Goal: Information Seeking & Learning: Learn about a topic

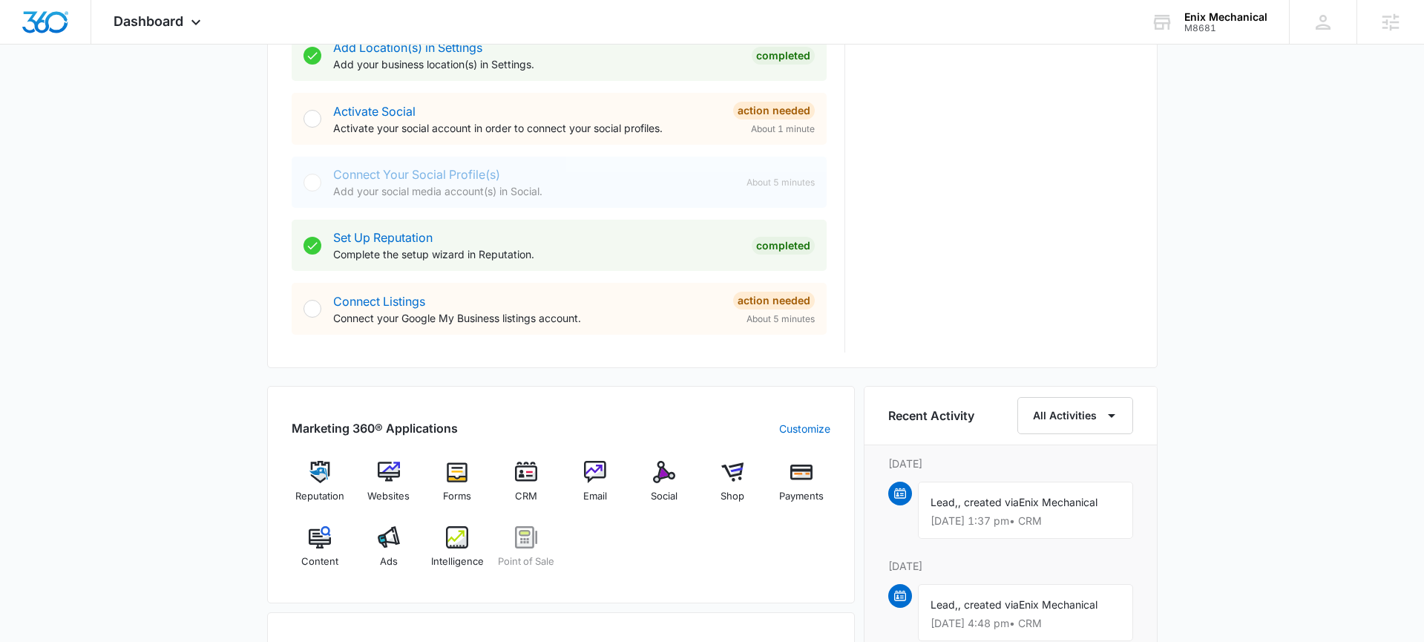
scroll to position [615, 0]
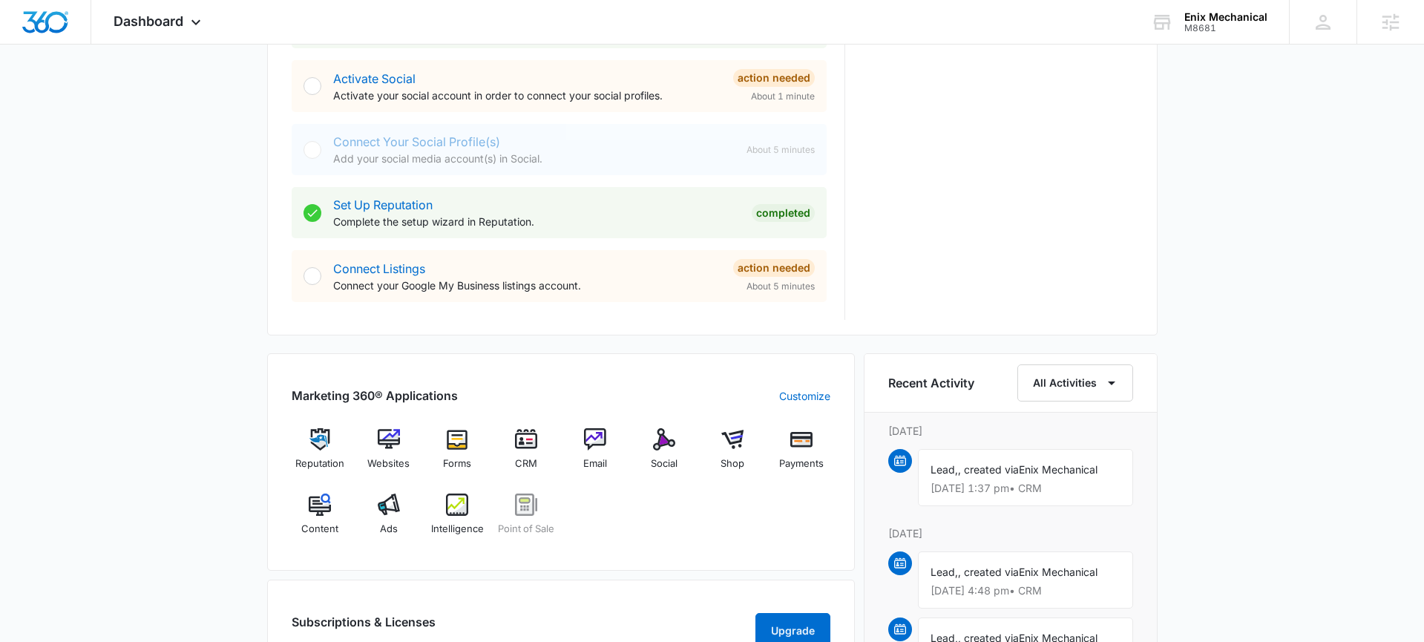
click at [421, 508] on div "Reputation Websites Forms CRM Email Social Shop Payments Content Ads Intelligen…" at bounding box center [561, 487] width 539 height 118
drag, startPoint x: 421, startPoint y: 508, endPoint x: 407, endPoint y: 503, distance: 15.0
click at [421, 508] on div "Reputation Websites Forms CRM Email Social Shop Payments Content Ads Intelligen…" at bounding box center [561, 487] width 539 height 118
click at [398, 501] on img at bounding box center [389, 505] width 22 height 22
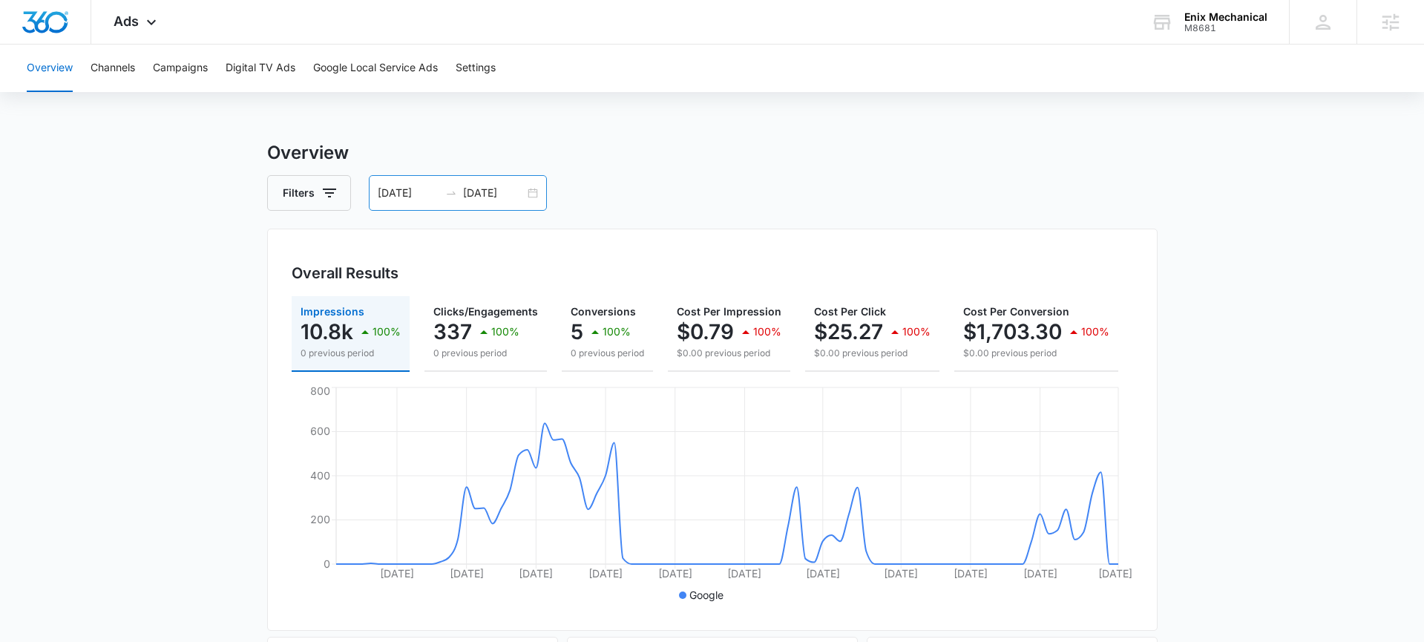
click at [528, 192] on div "[DATE] [DATE]" at bounding box center [458, 193] width 178 height 36
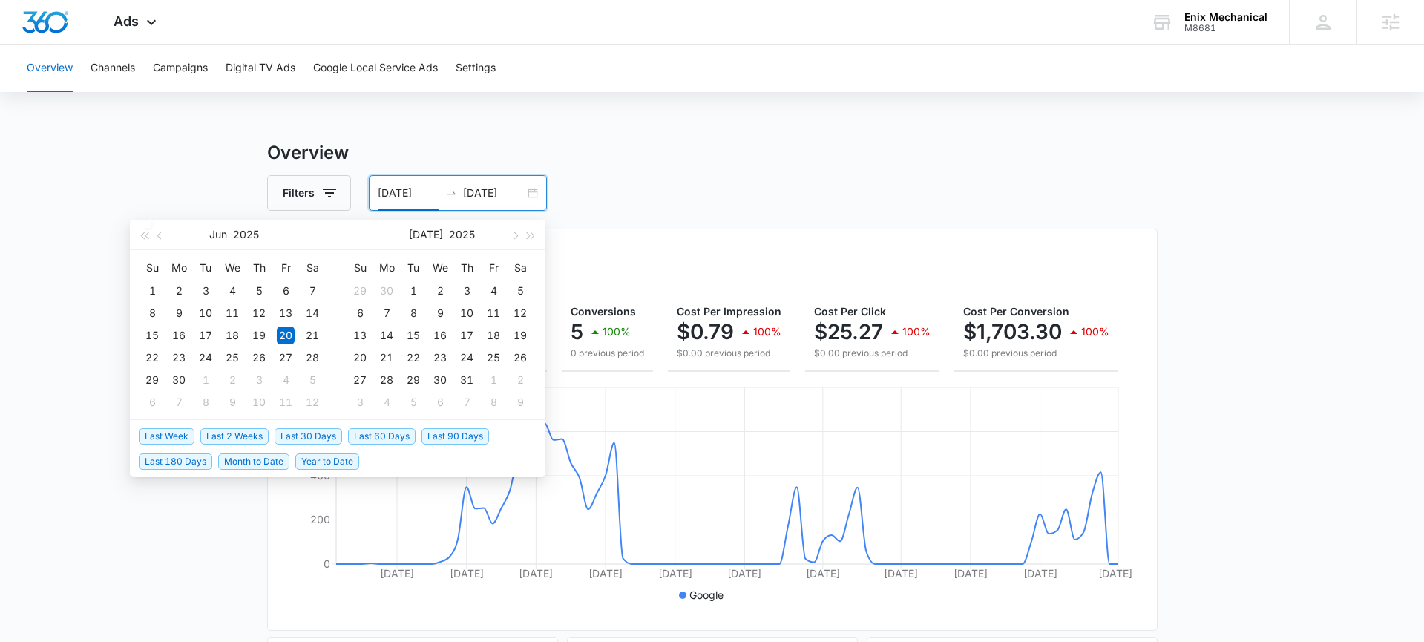
click at [300, 439] on span "Last 30 Days" at bounding box center [309, 436] width 68 height 16
type input "[DATE]"
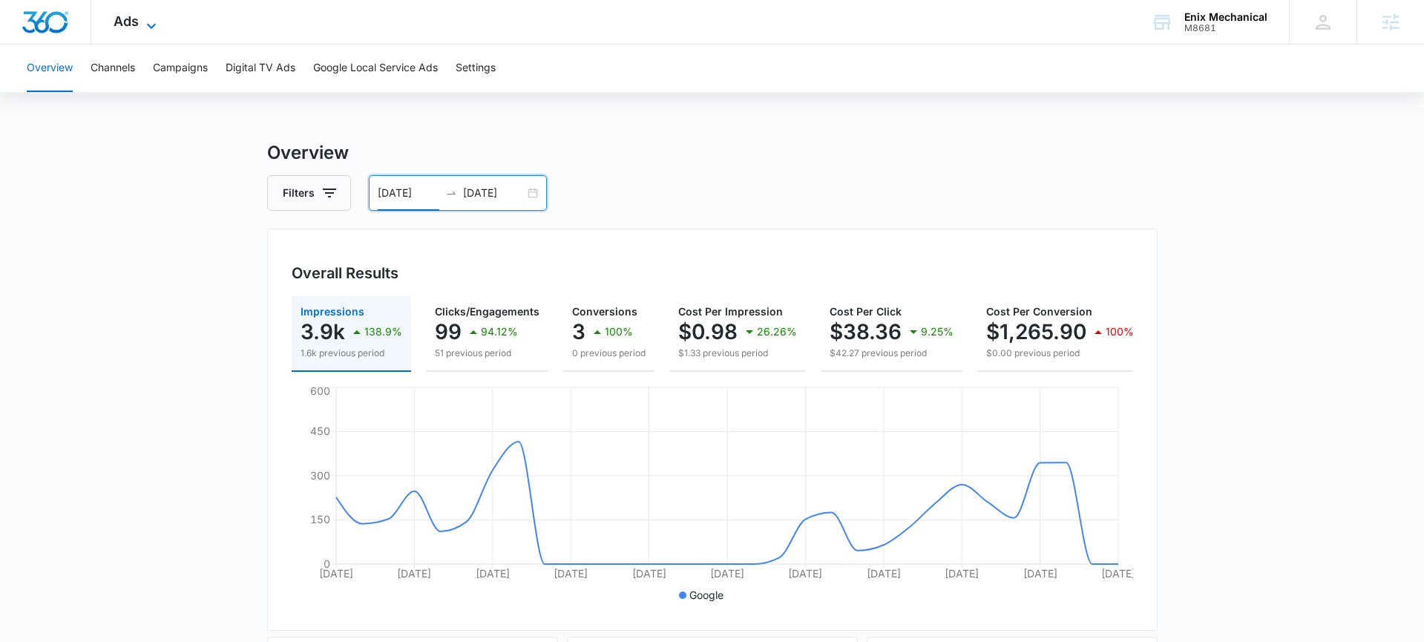
click at [150, 24] on icon at bounding box center [152, 26] width 18 height 18
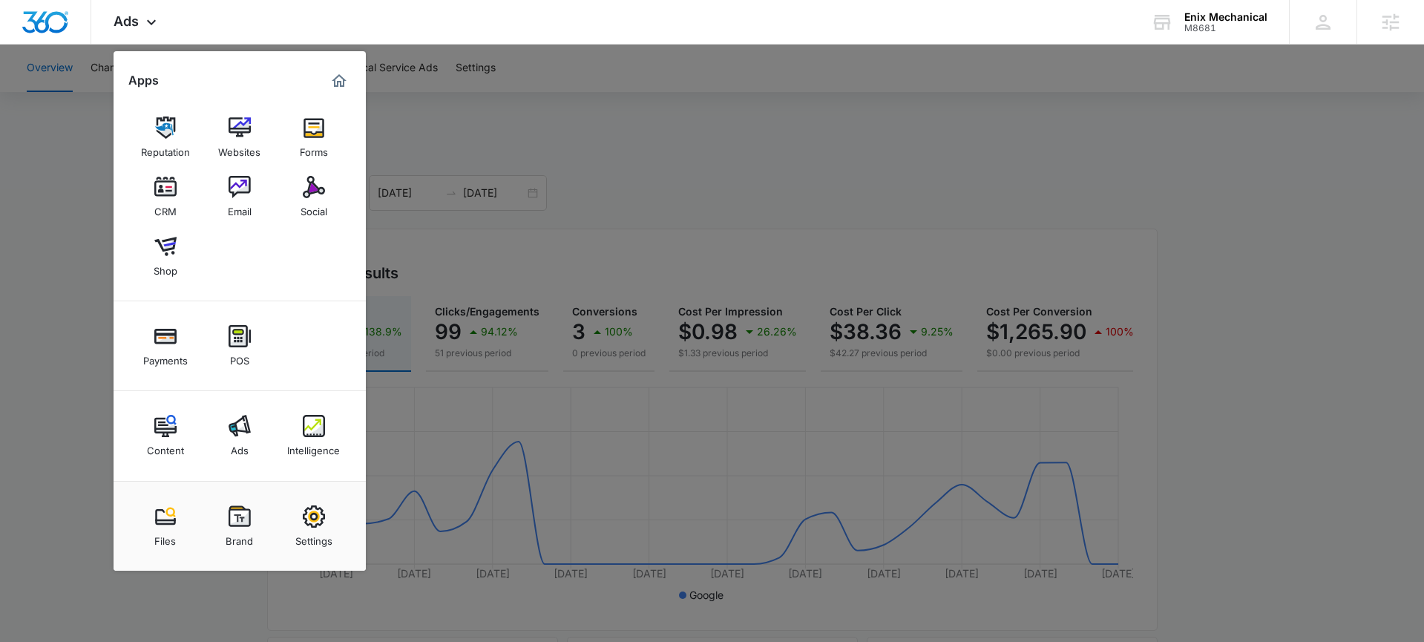
click at [314, 425] on img at bounding box center [314, 426] width 22 height 22
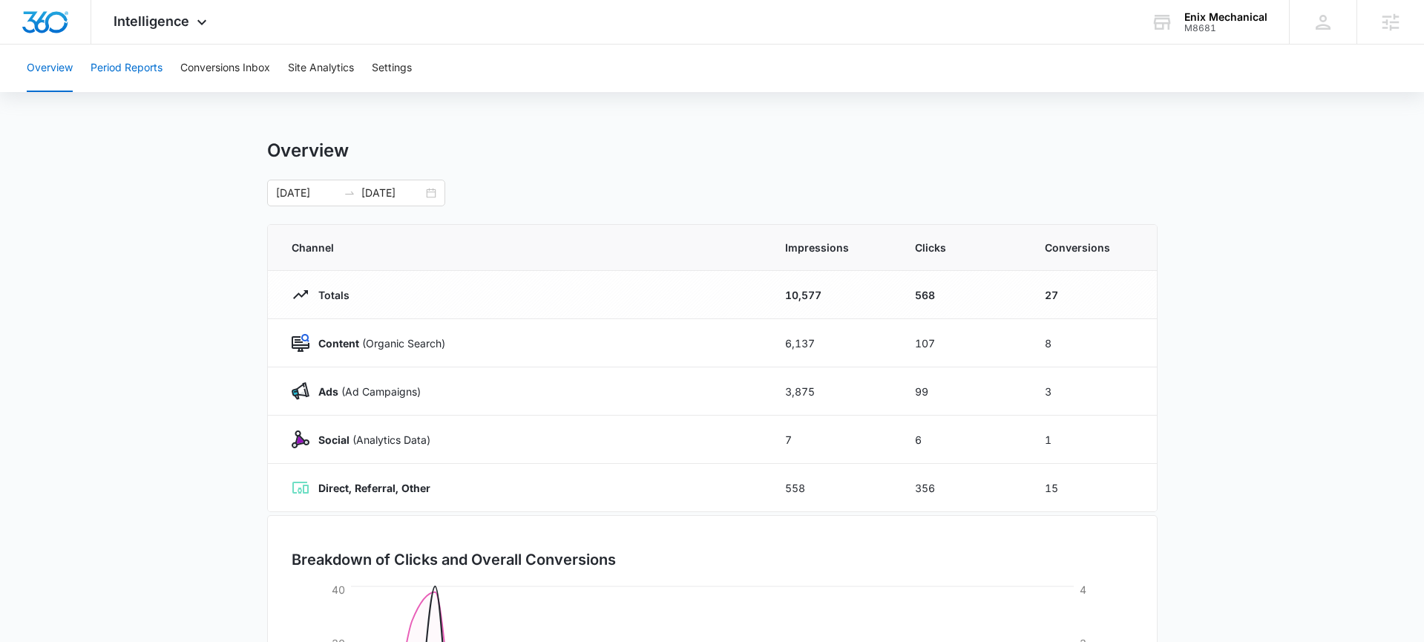
click at [143, 70] on button "Period Reports" at bounding box center [127, 69] width 72 height 48
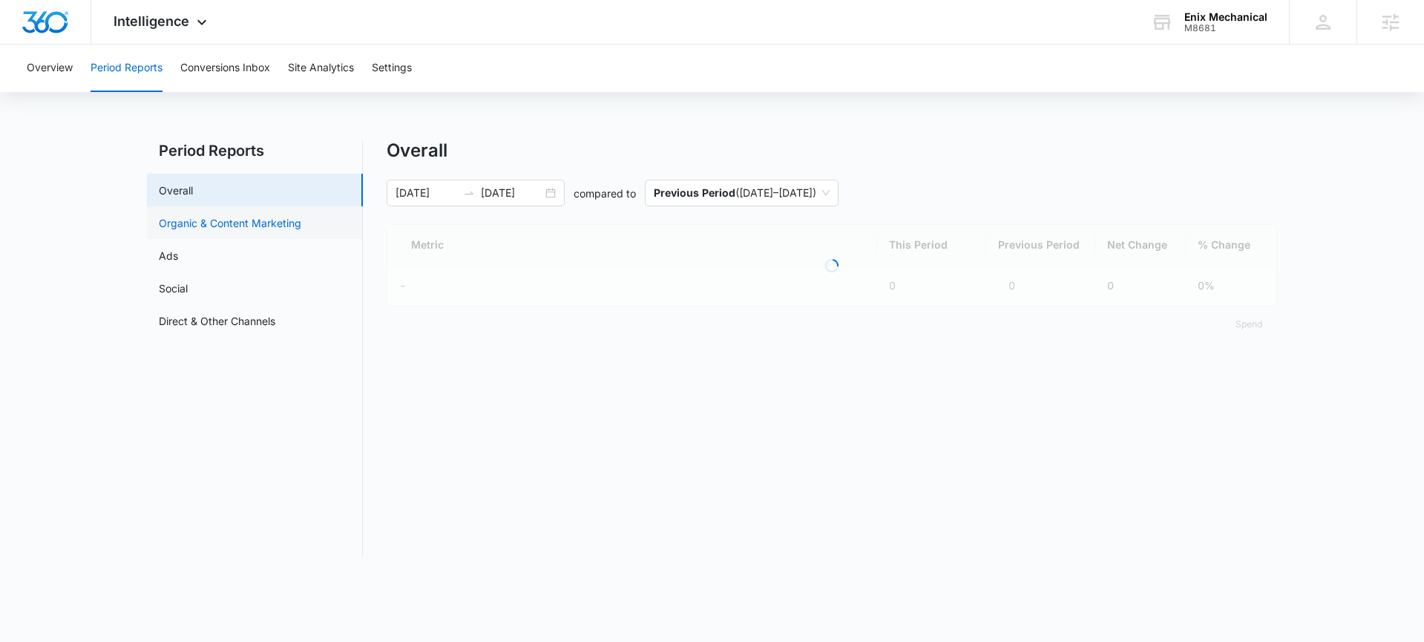
click at [208, 219] on link "Organic & Content Marketing" at bounding box center [230, 223] width 143 height 16
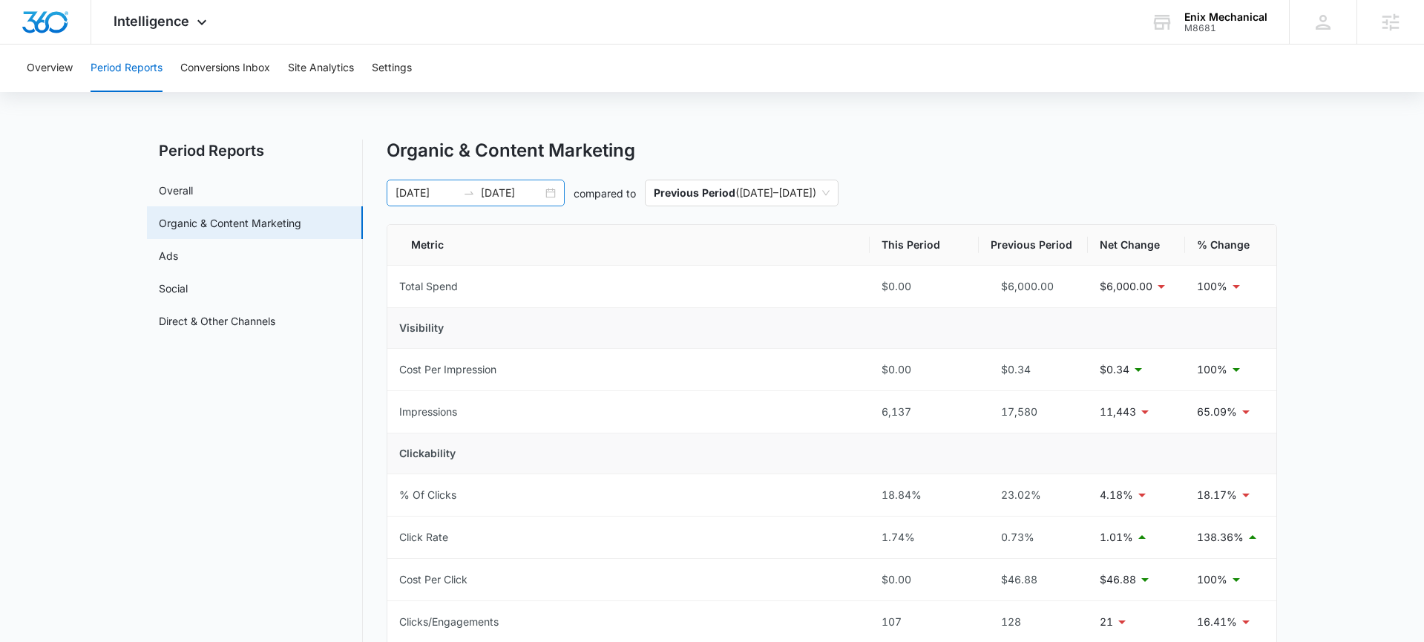
click at [551, 192] on div "[DATE] [DATE]" at bounding box center [476, 193] width 178 height 27
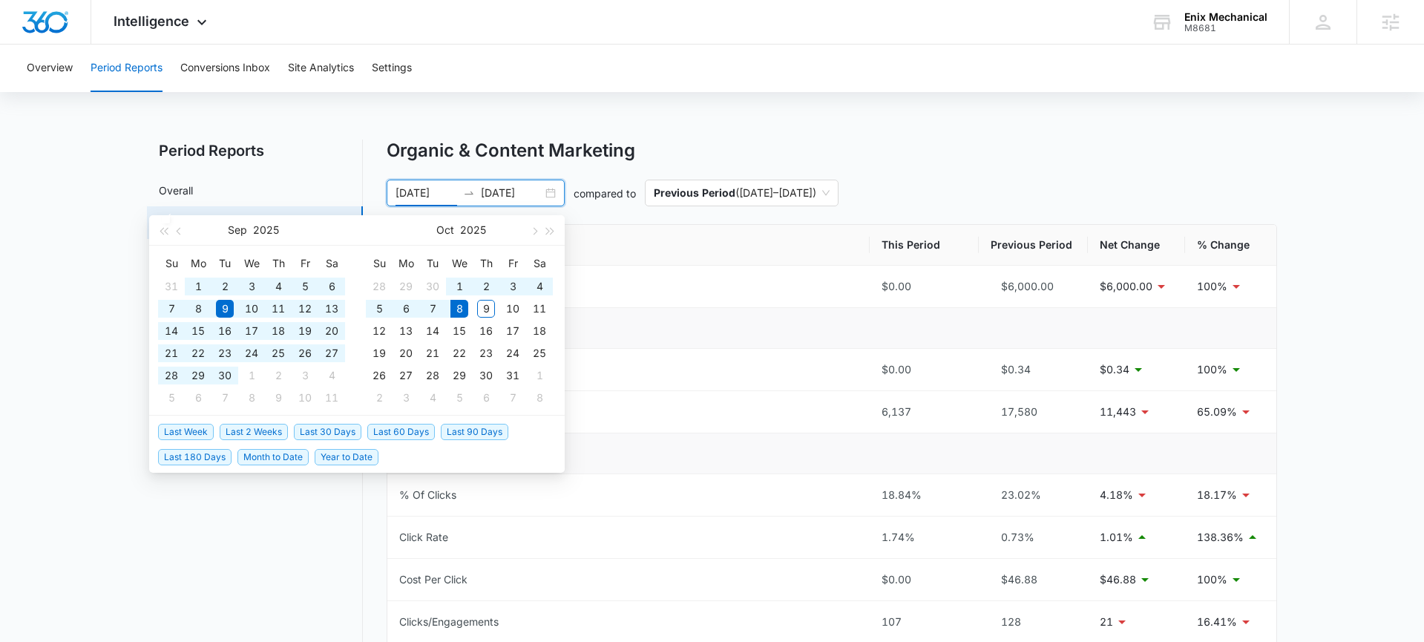
click at [382, 429] on span "Last 60 Days" at bounding box center [401, 432] width 68 height 16
type input "[DATE]"
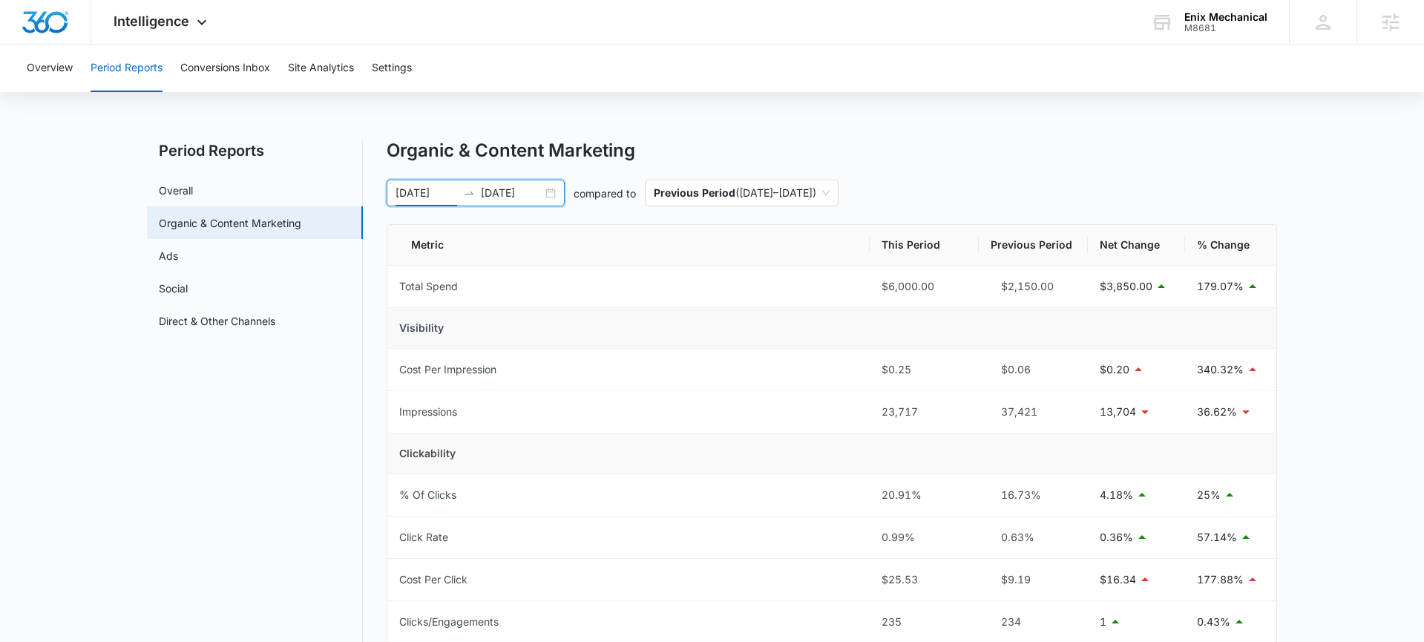
click at [551, 192] on div "[DATE] [DATE]" at bounding box center [476, 193] width 178 height 27
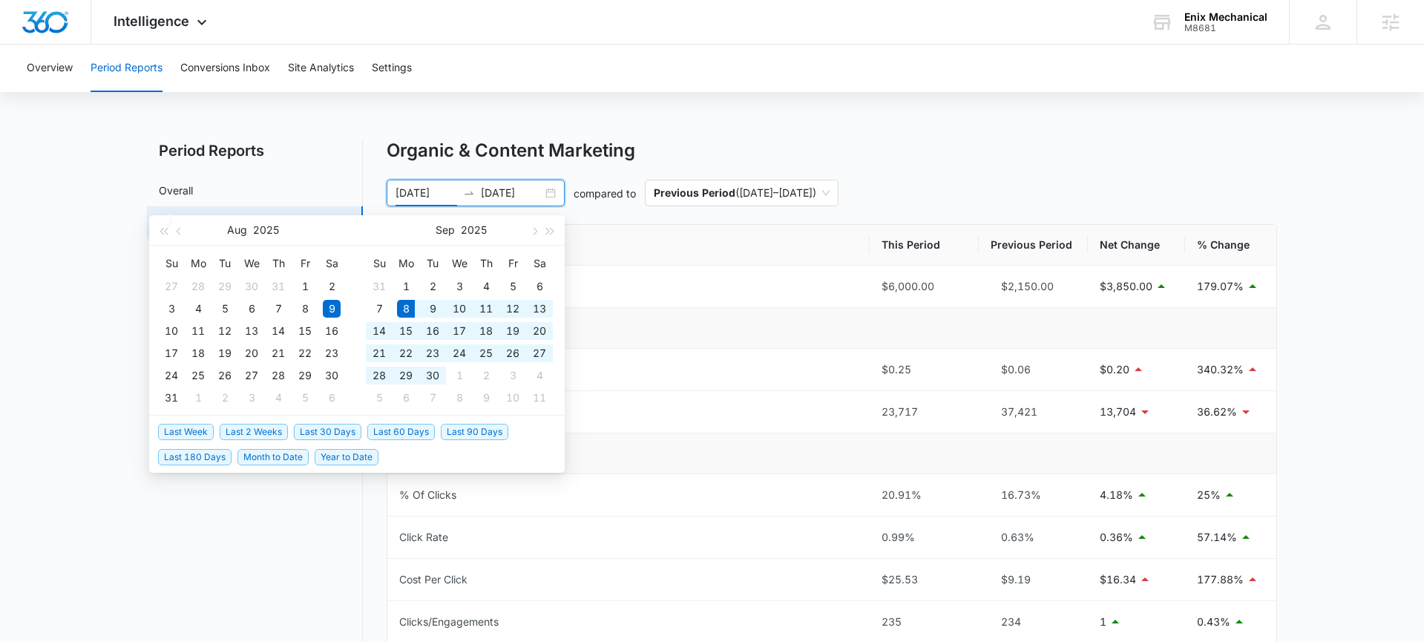
click at [310, 432] on span "Last 30 Days" at bounding box center [328, 432] width 68 height 16
type input "[DATE]"
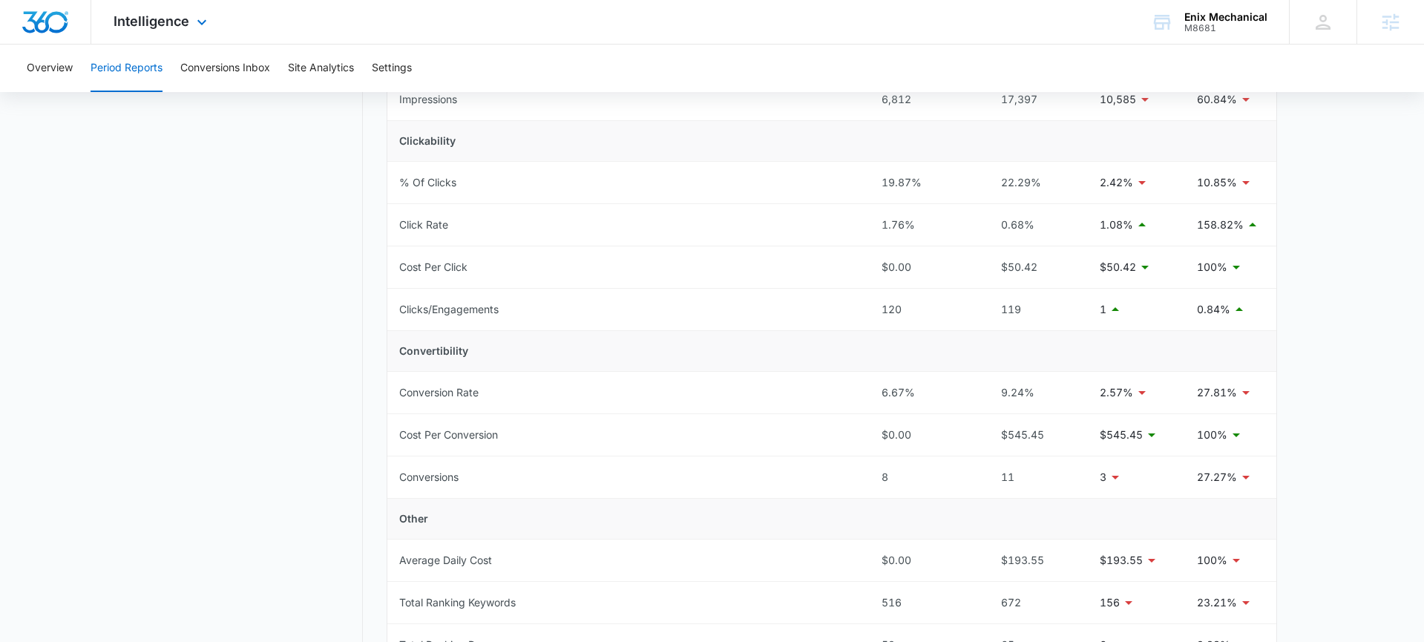
scroll to position [49, 0]
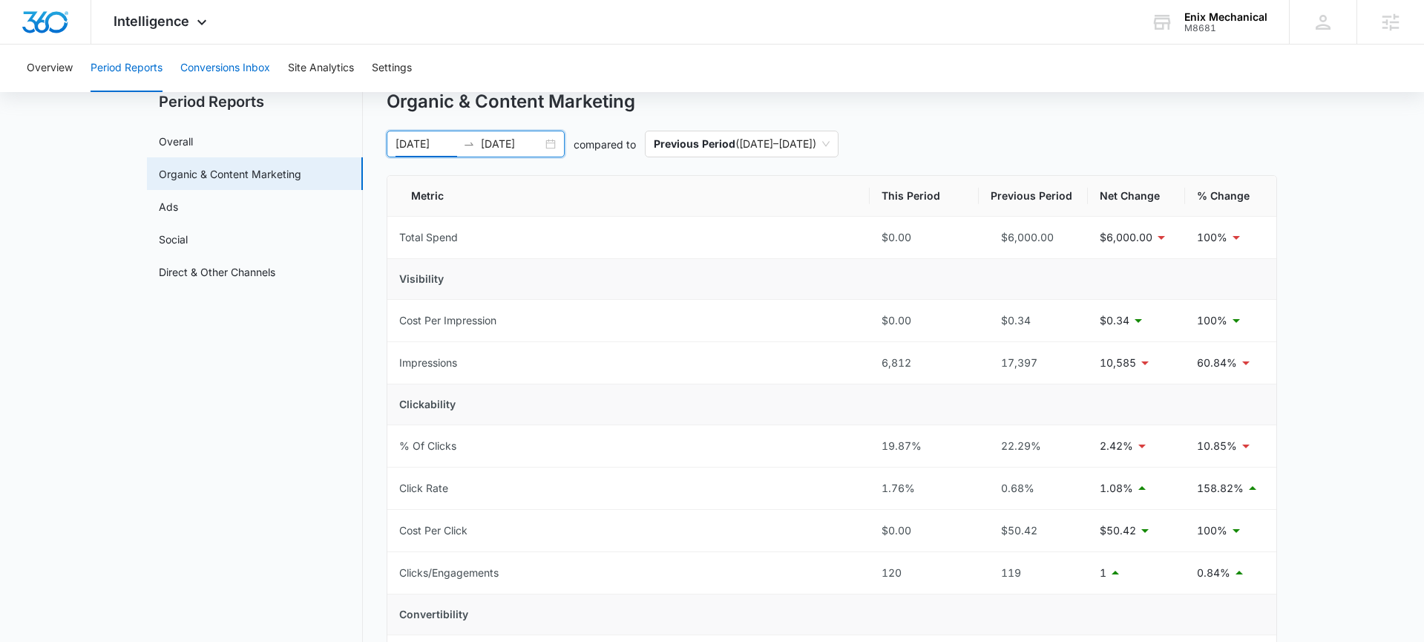
click at [236, 72] on button "Conversions Inbox" at bounding box center [225, 69] width 90 height 48
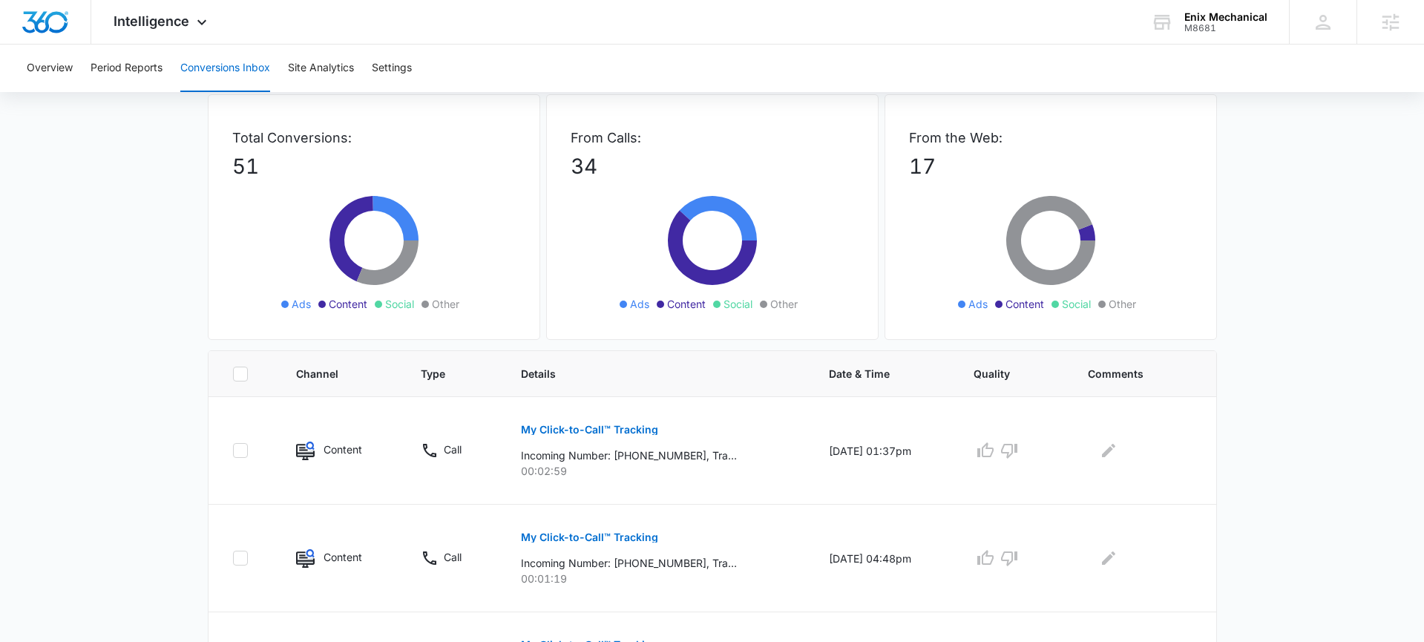
scroll to position [58, 0]
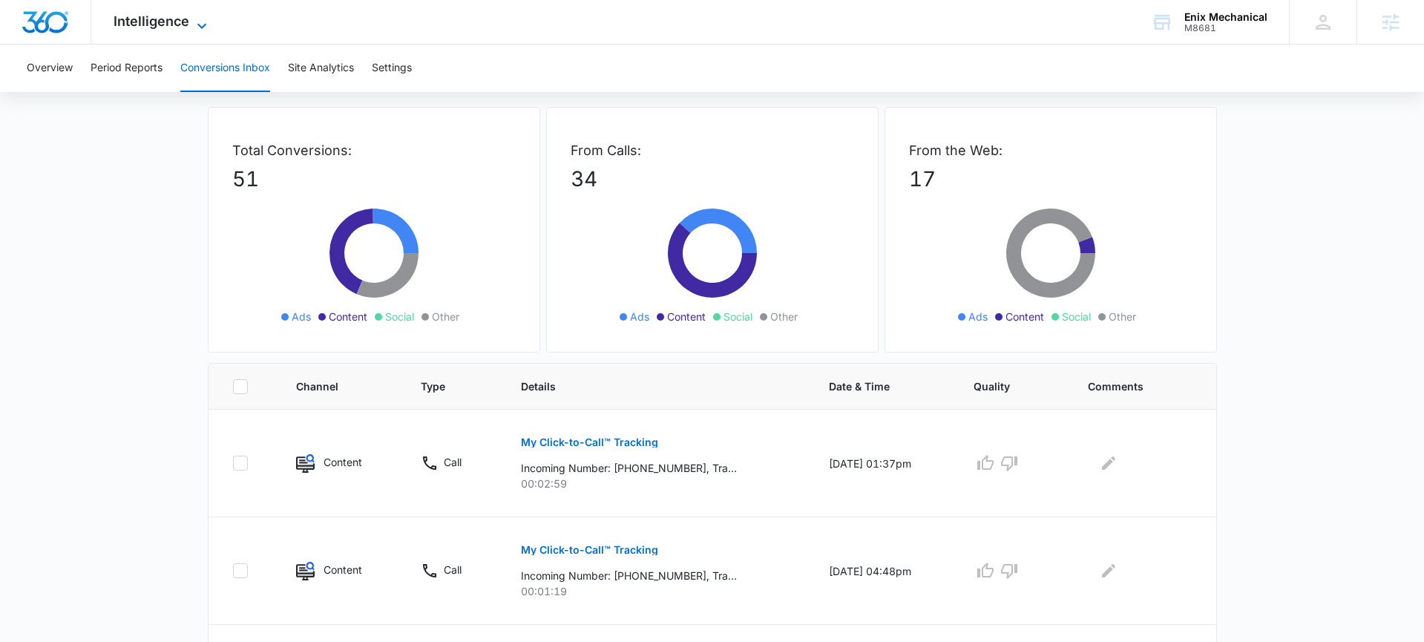
click at [151, 20] on span "Intelligence" at bounding box center [152, 21] width 76 height 16
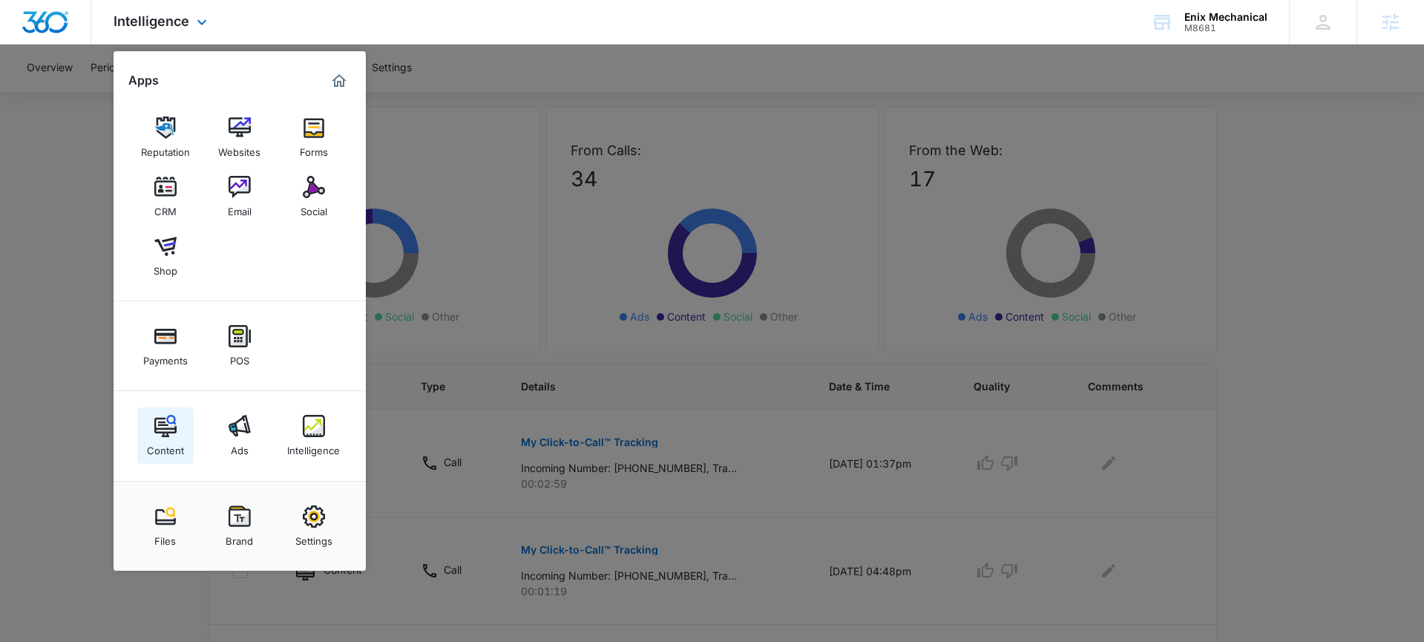
click at [164, 422] on img at bounding box center [165, 426] width 22 height 22
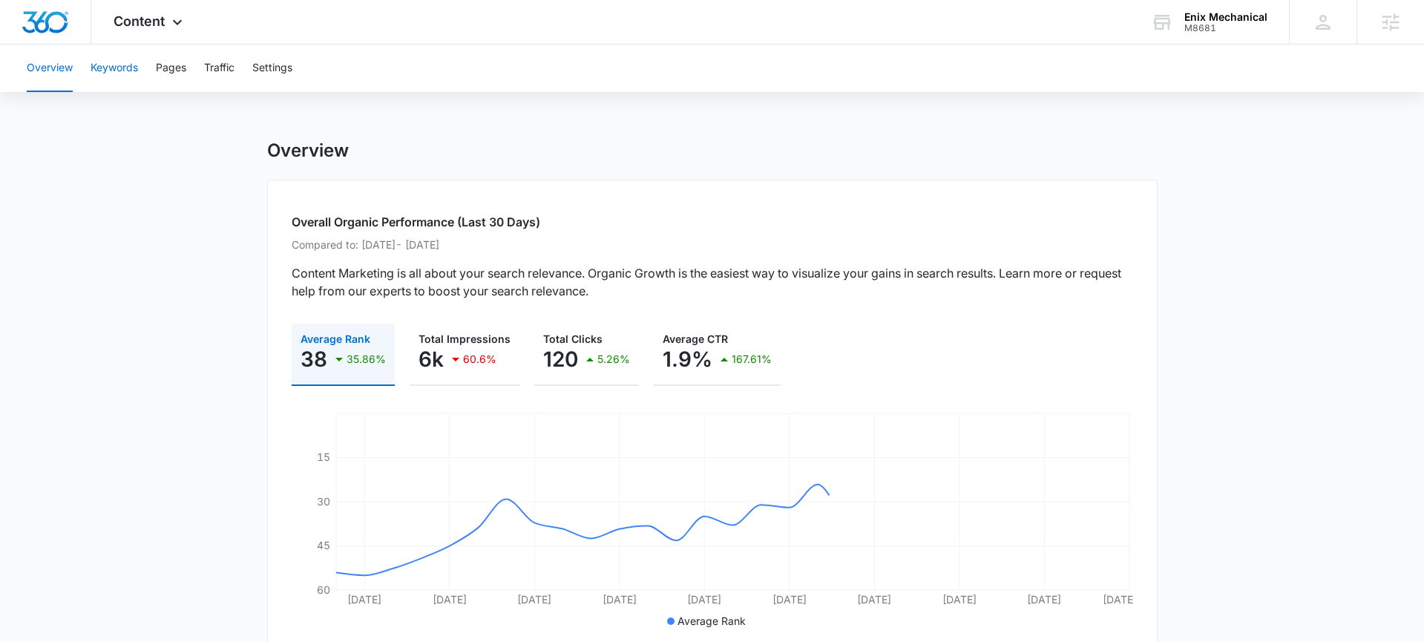
click at [135, 76] on button "Keywords" at bounding box center [115, 69] width 48 height 48
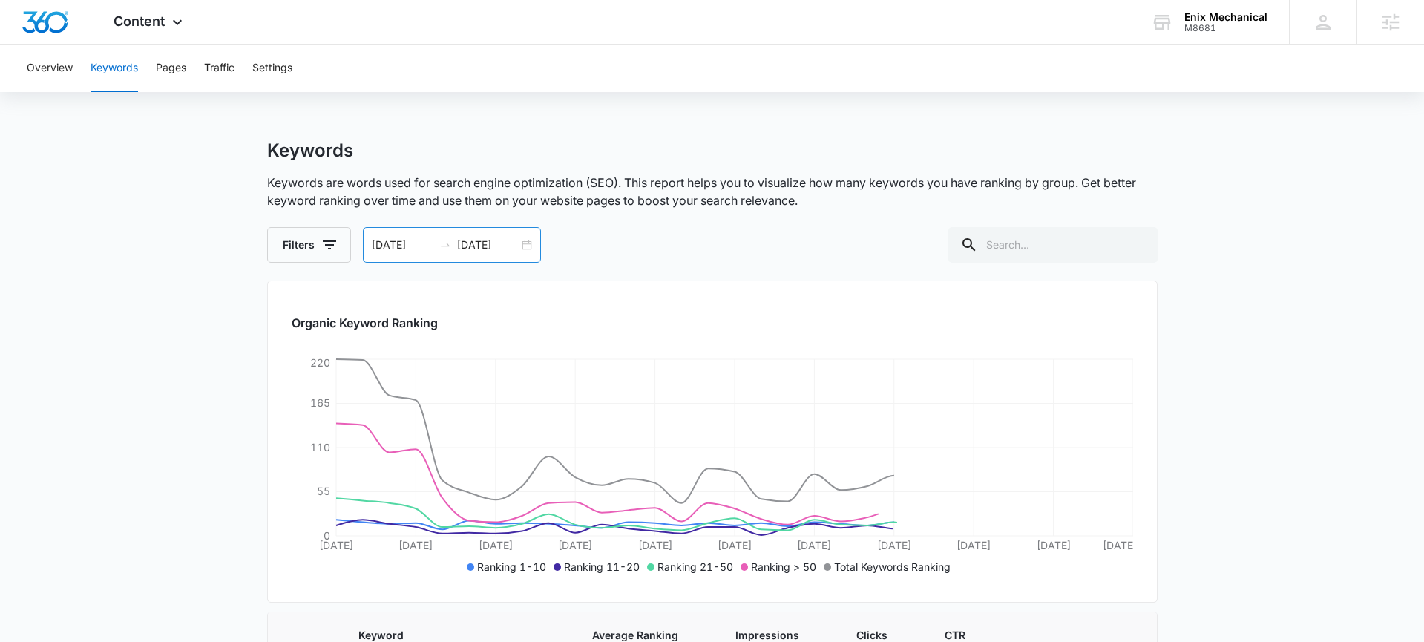
click at [530, 243] on div "[DATE] [DATE]" at bounding box center [452, 245] width 178 height 36
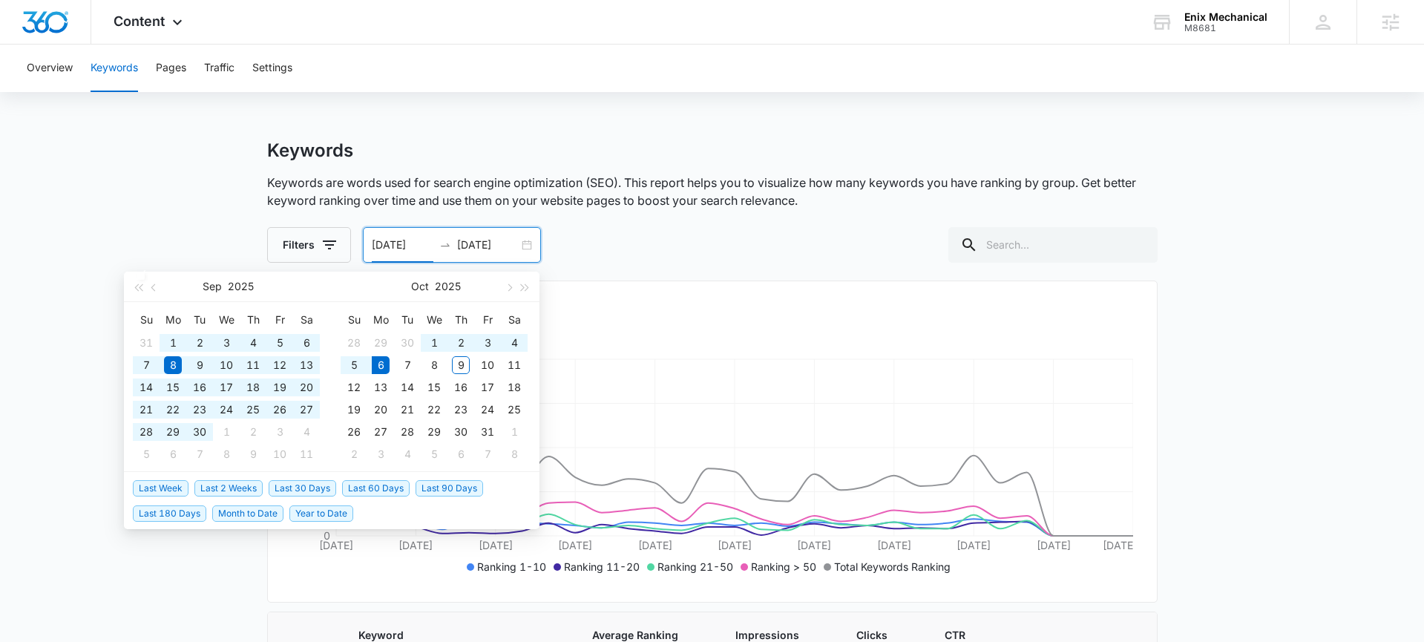
click at [326, 516] on span "Year to Date" at bounding box center [321, 513] width 64 height 16
type input "[DATE]"
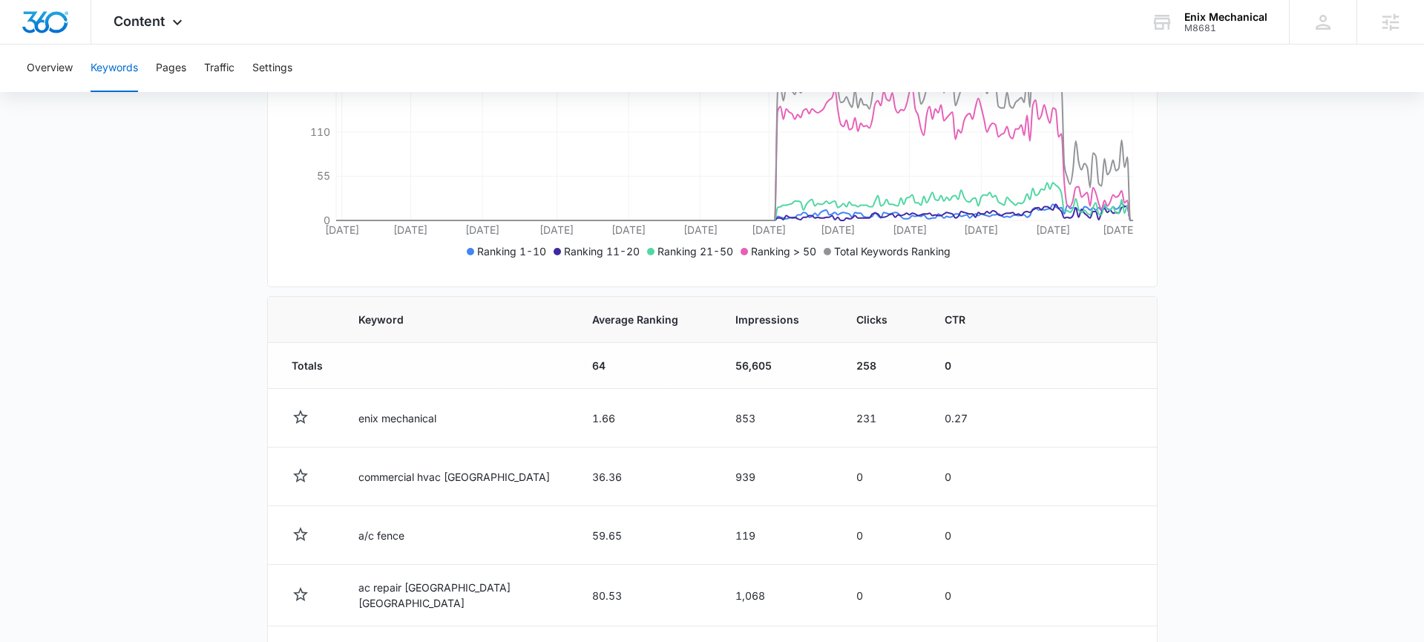
scroll to position [340, 0]
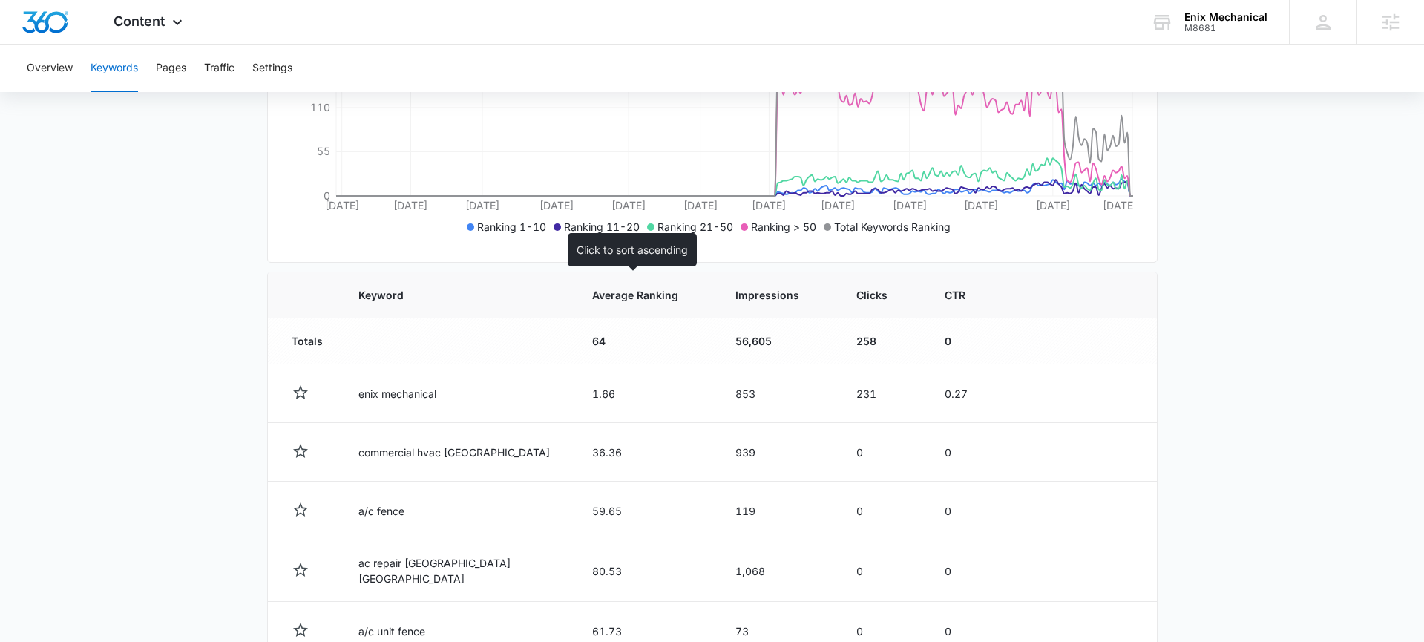
click at [649, 306] on th "Average Ranking" at bounding box center [646, 295] width 143 height 46
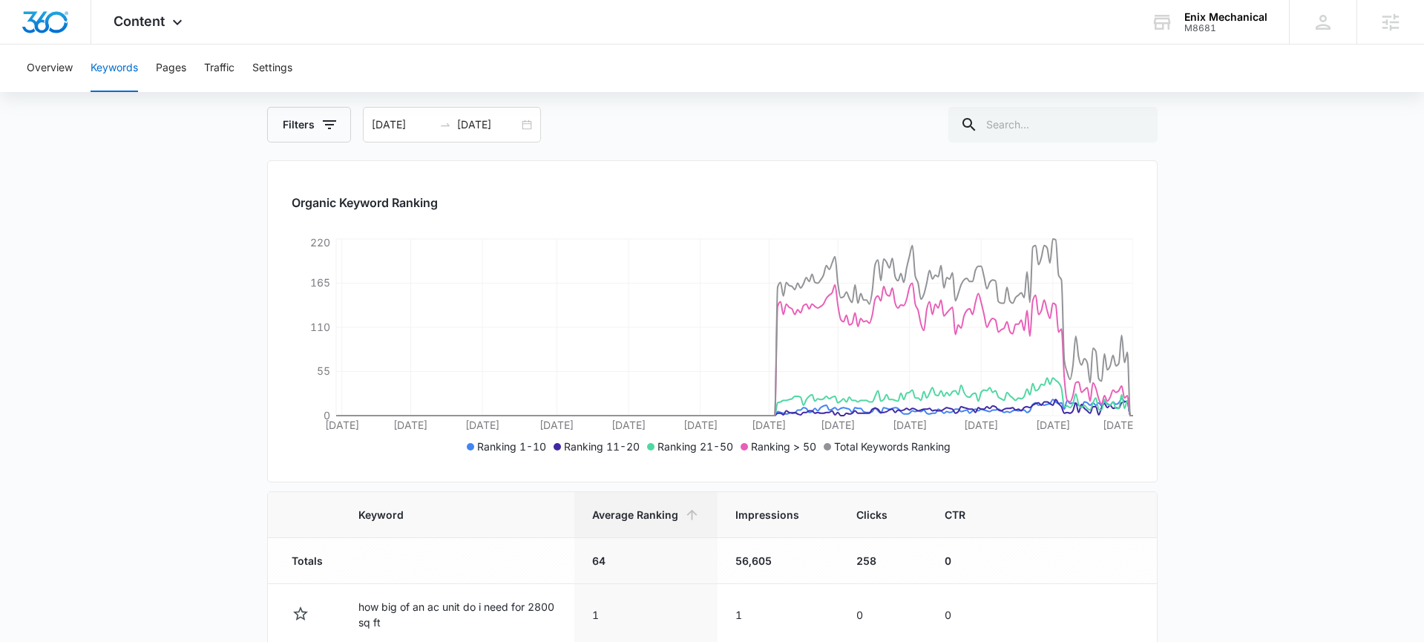
scroll to position [120, 0]
click at [523, 130] on div "[DATE] [DATE]" at bounding box center [452, 126] width 178 height 36
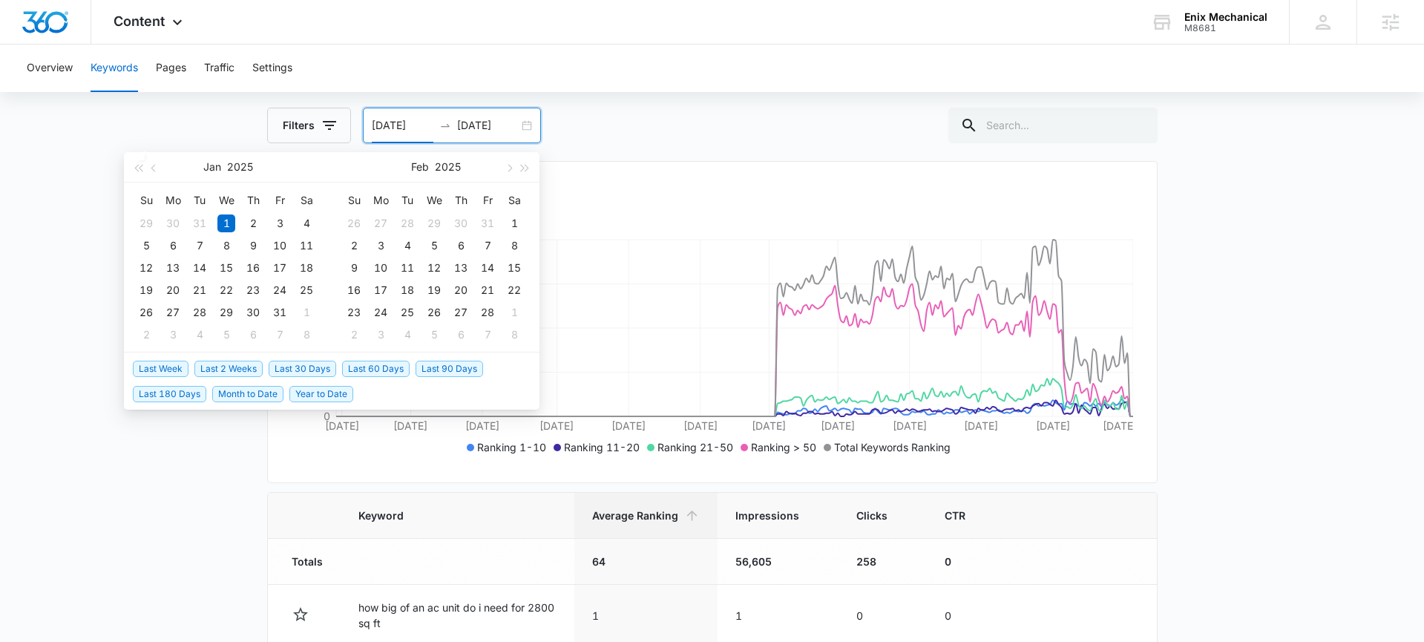
click at [285, 371] on span "Last 30 Days" at bounding box center [303, 369] width 68 height 16
type input "[DATE]"
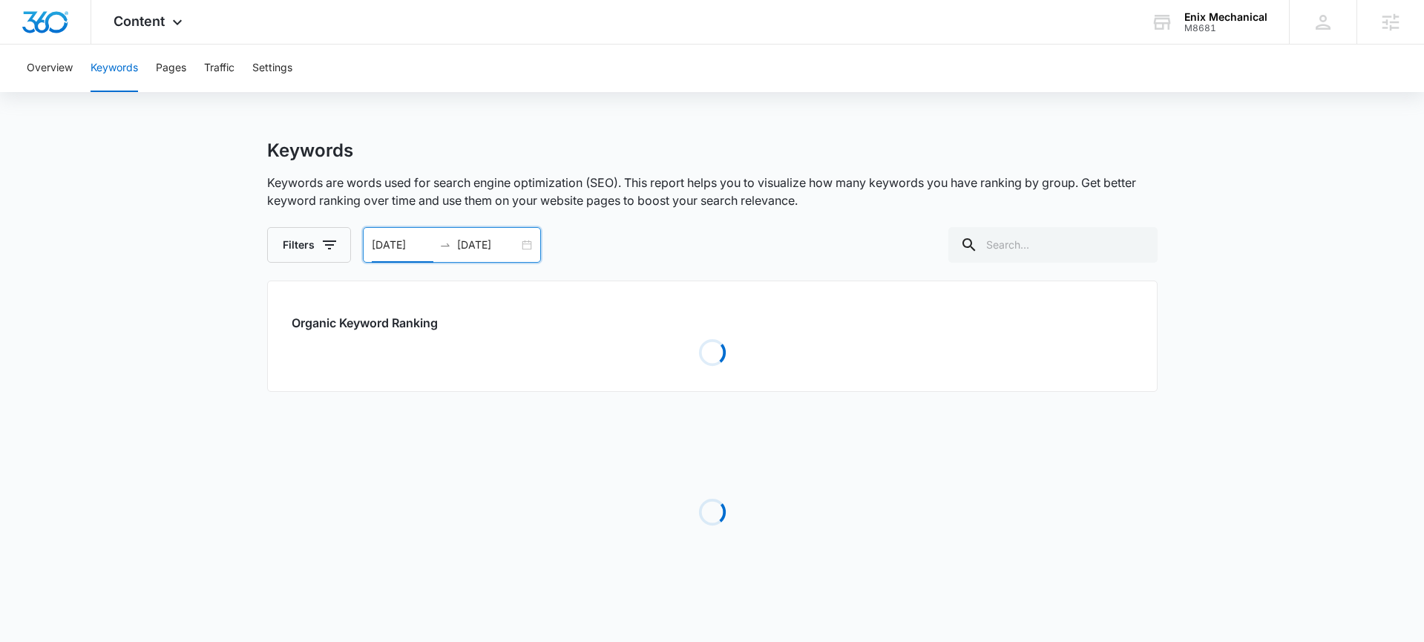
scroll to position [0, 0]
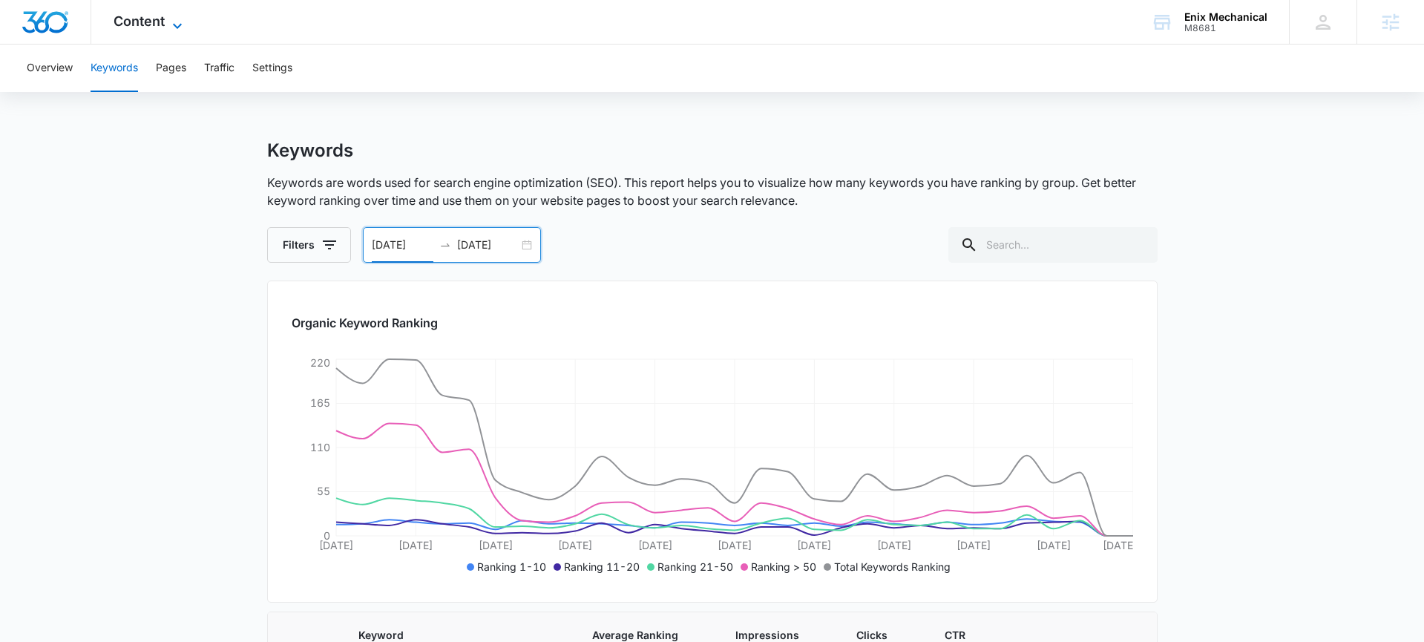
click at [180, 24] on icon at bounding box center [177, 26] width 18 height 18
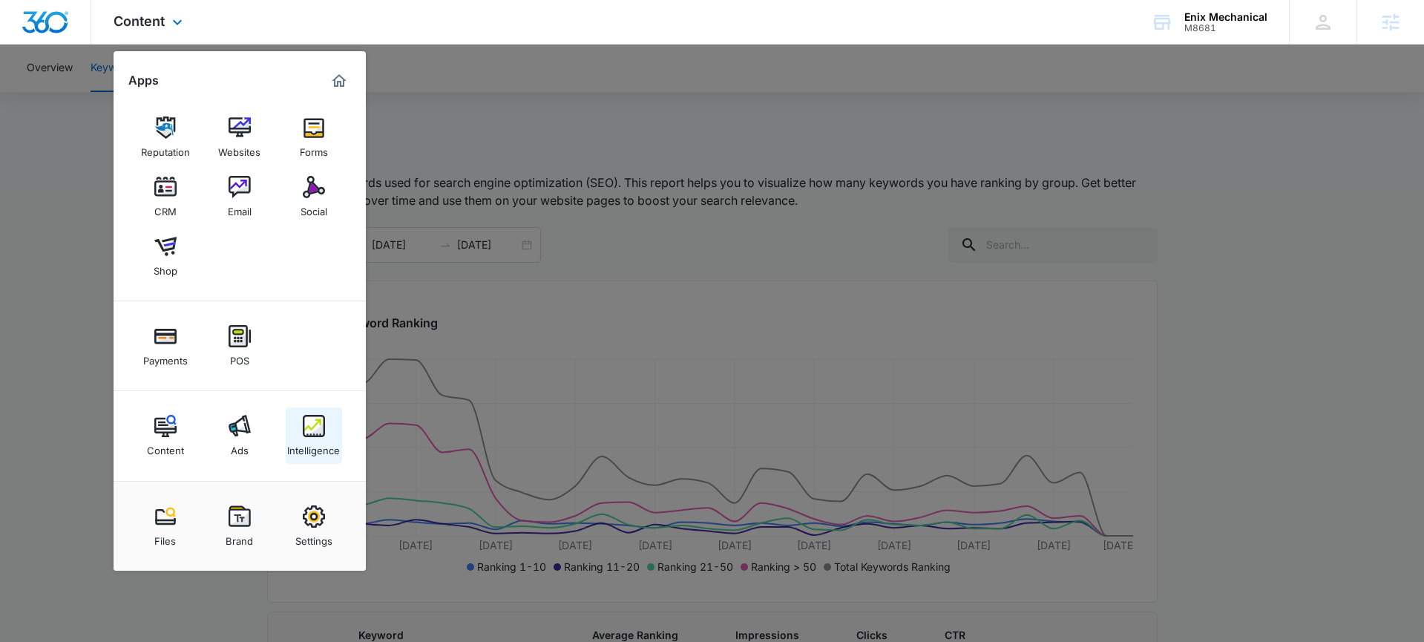
click at [322, 418] on img at bounding box center [314, 426] width 22 height 22
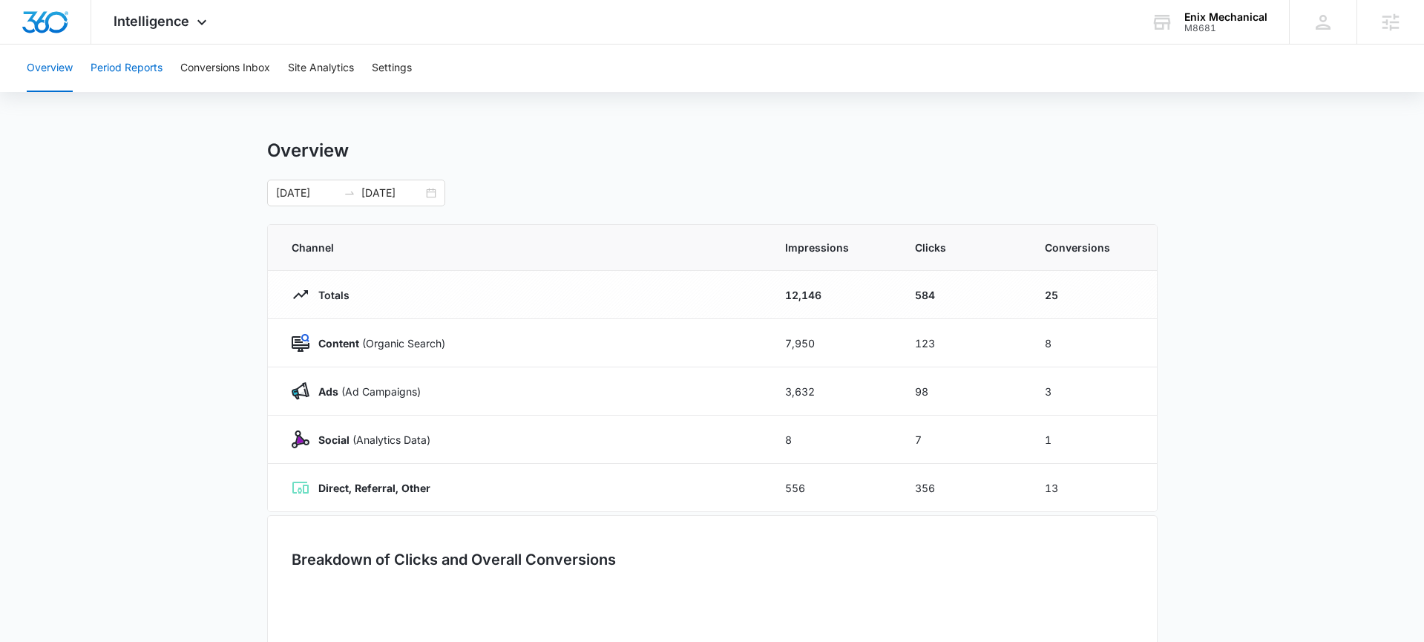
click at [132, 73] on button "Period Reports" at bounding box center [127, 69] width 72 height 48
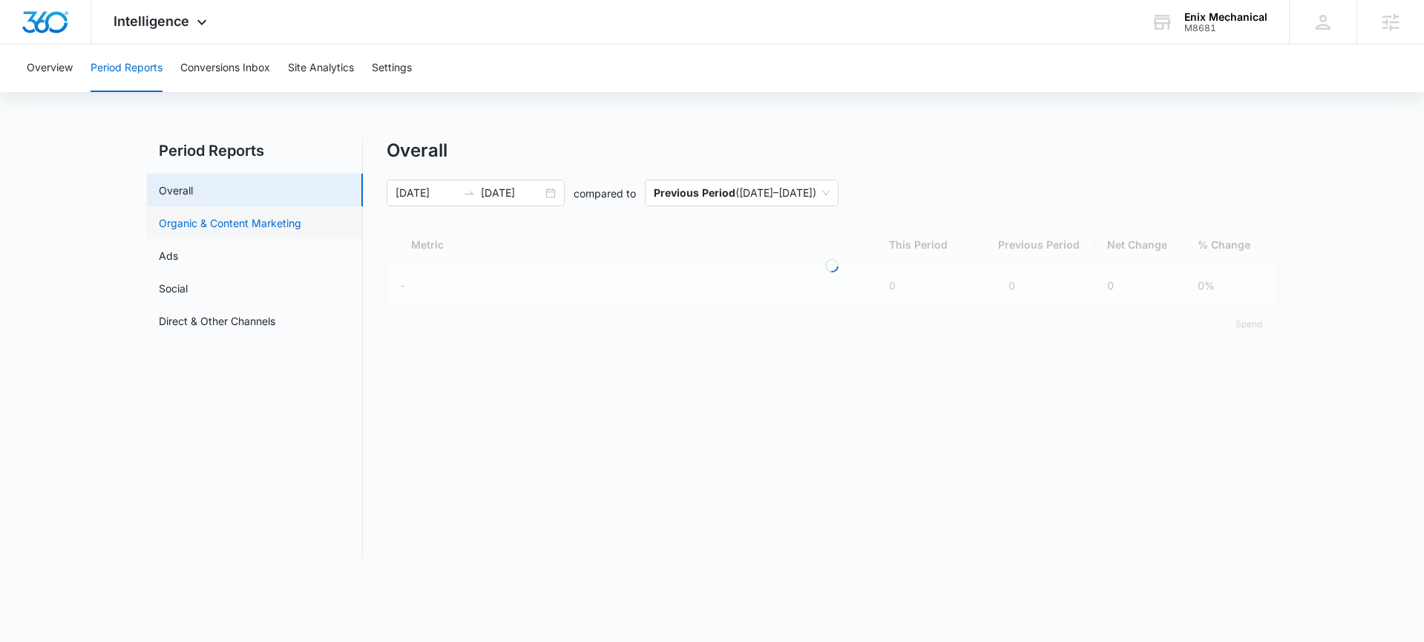
click at [199, 226] on link "Organic & Content Marketing" at bounding box center [230, 223] width 143 height 16
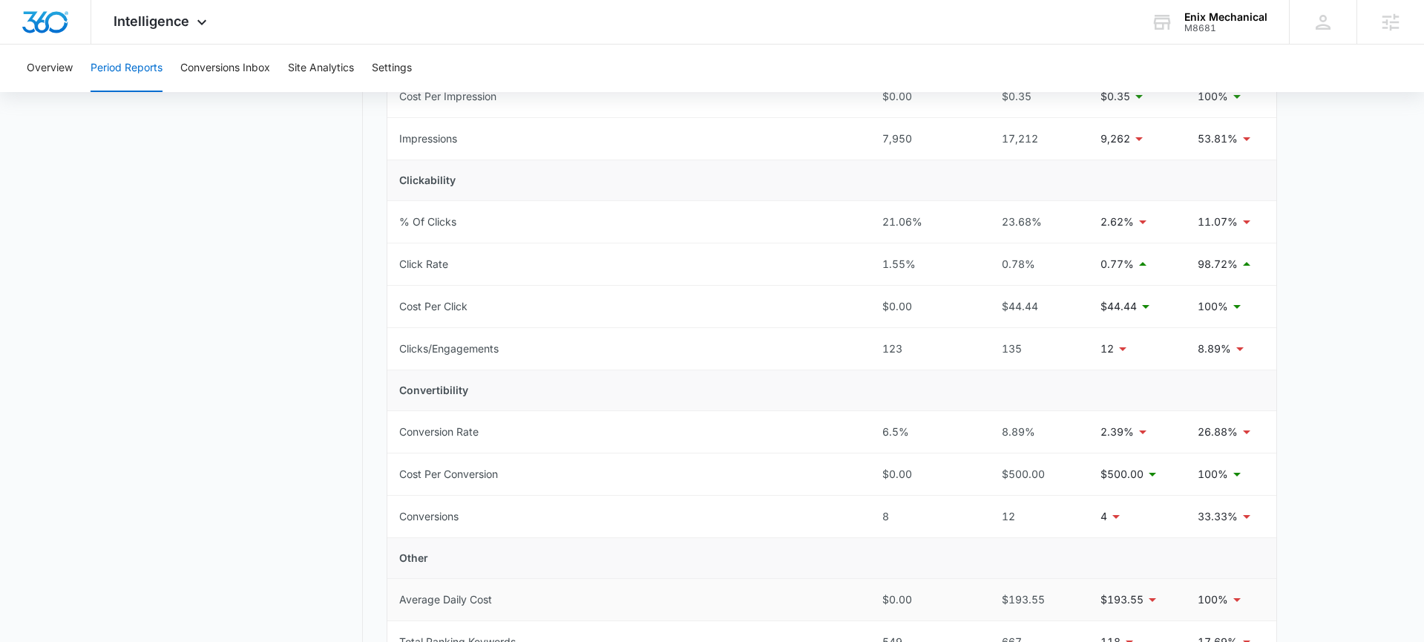
scroll to position [534, 0]
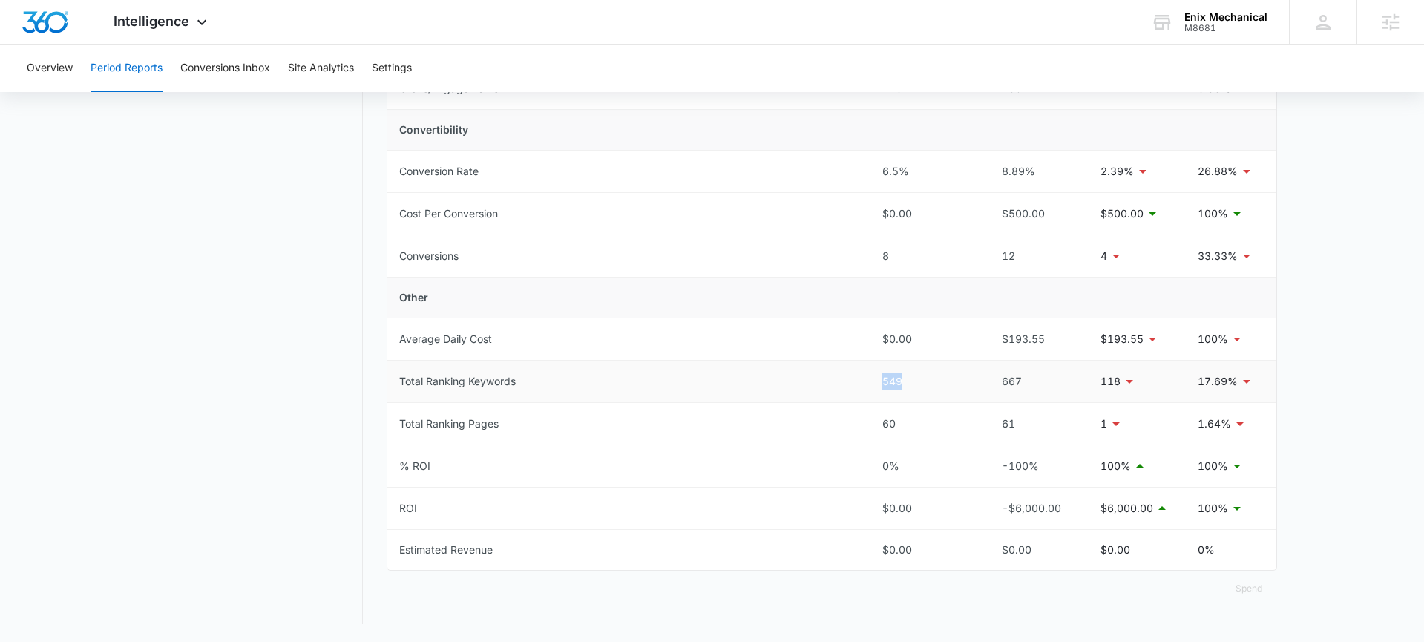
drag, startPoint x: 894, startPoint y: 378, endPoint x: 832, endPoint y: 378, distance: 62.3
click at [832, 378] on tr "Total Ranking Keywords 549 667 118 17.69%" at bounding box center [831, 382] width 889 height 42
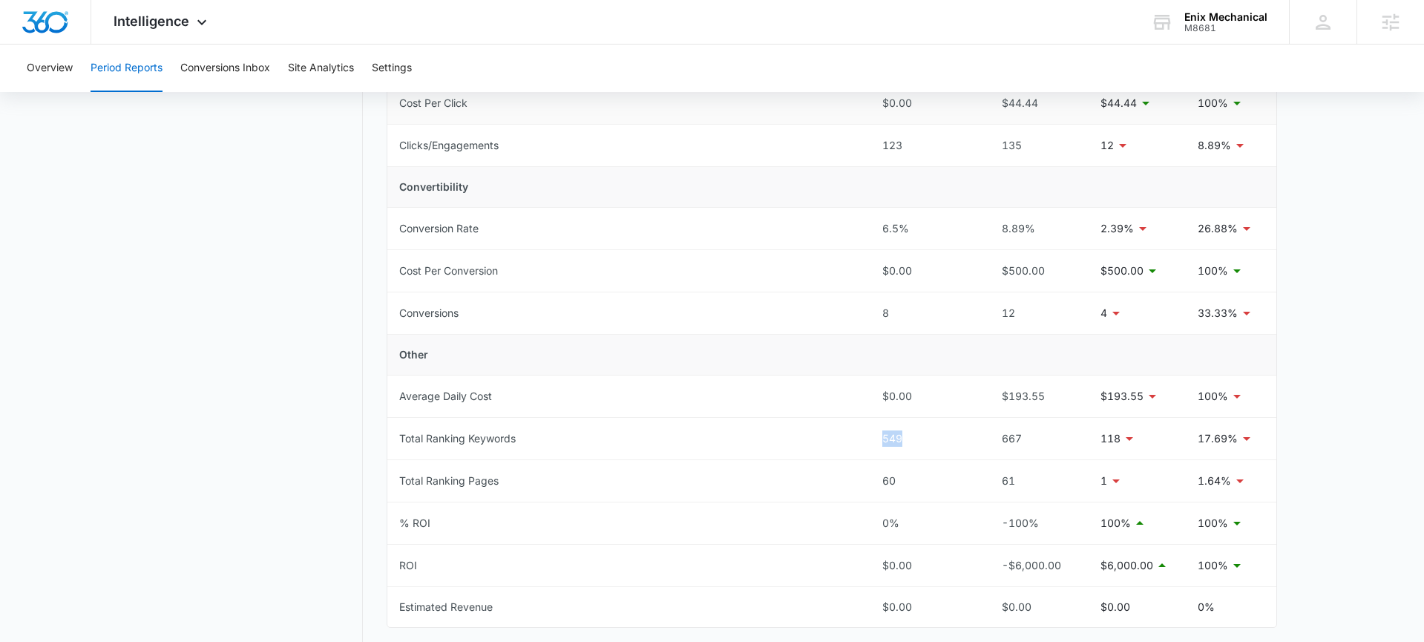
scroll to position [474, 0]
click at [145, 12] on div "Intelligence Apps Reputation Websites Forms CRM Email Social Shop Payments POS …" at bounding box center [162, 22] width 142 height 44
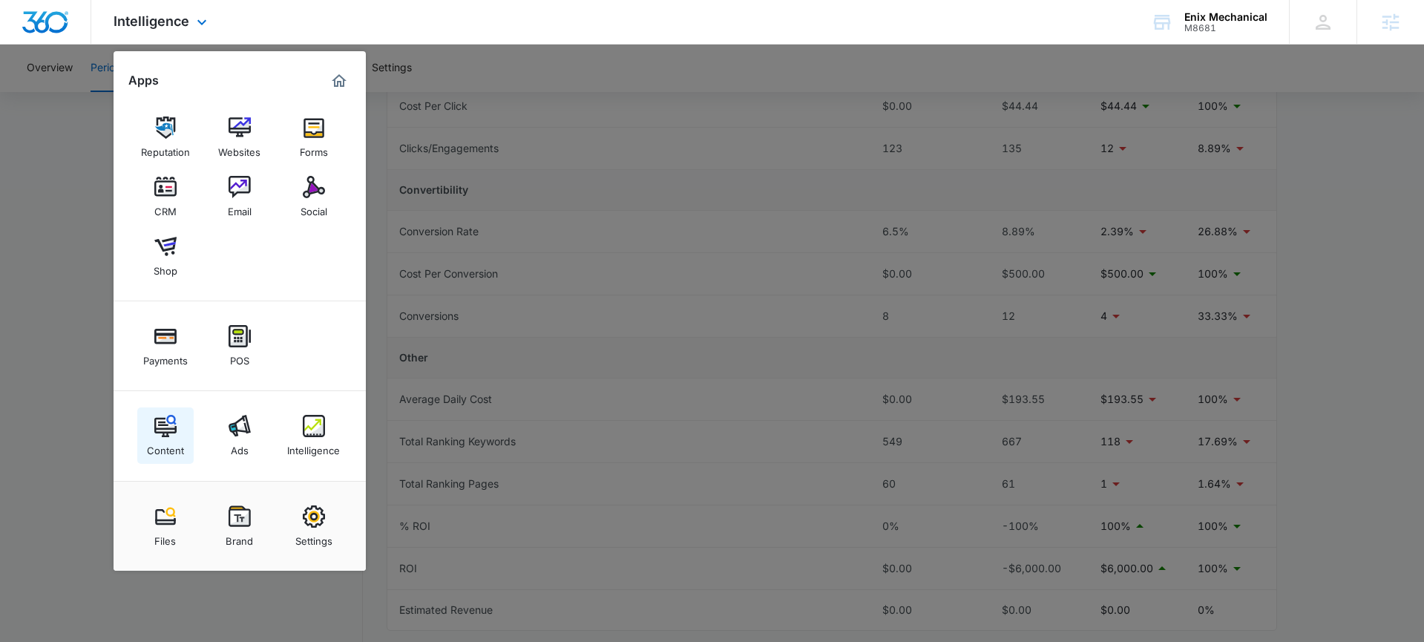
click at [172, 433] on img at bounding box center [165, 426] width 22 height 22
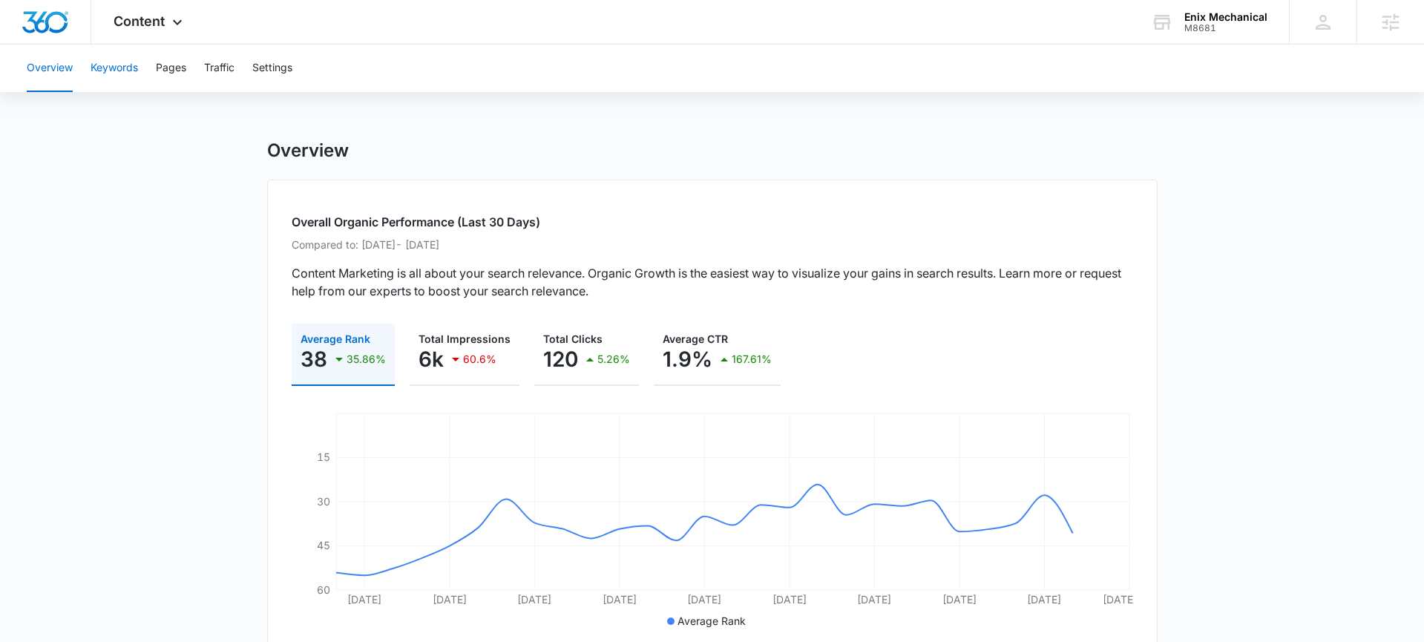
click at [128, 86] on button "Keywords" at bounding box center [115, 69] width 48 height 48
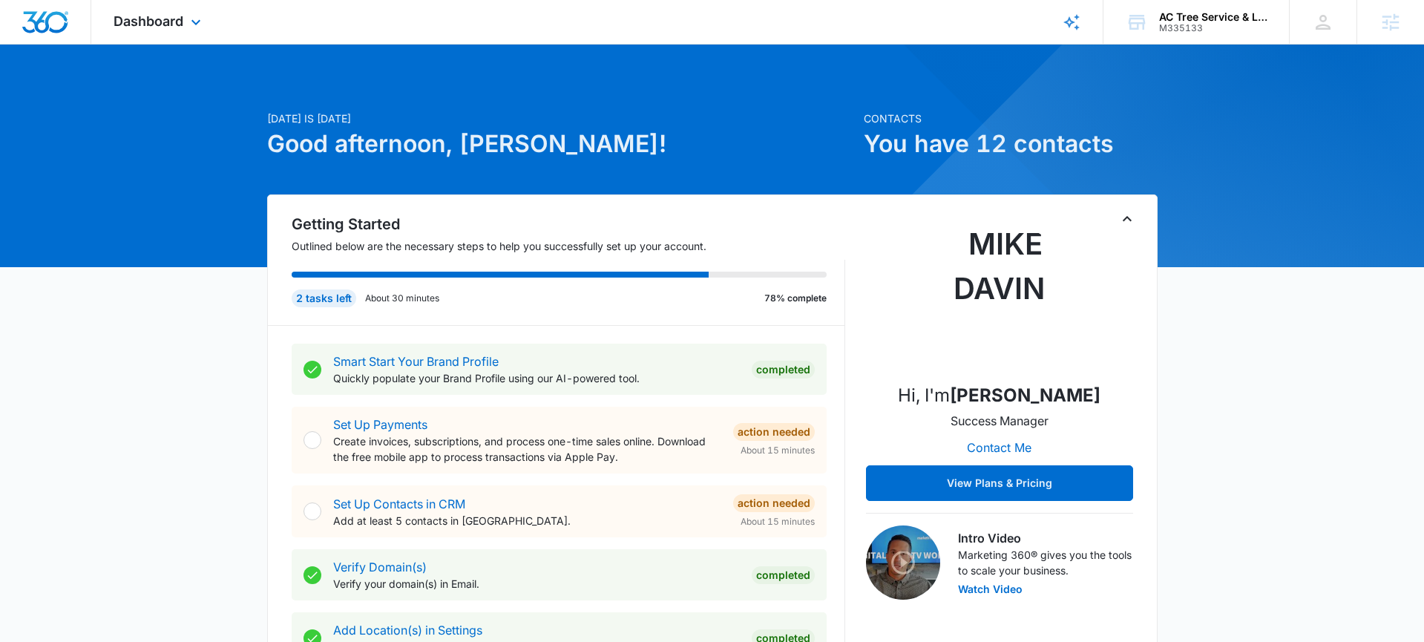
click at [194, 10] on div "Dashboard Apps Reputation Websites Forms CRM Email Social Payments POS Content …" at bounding box center [159, 22] width 136 height 44
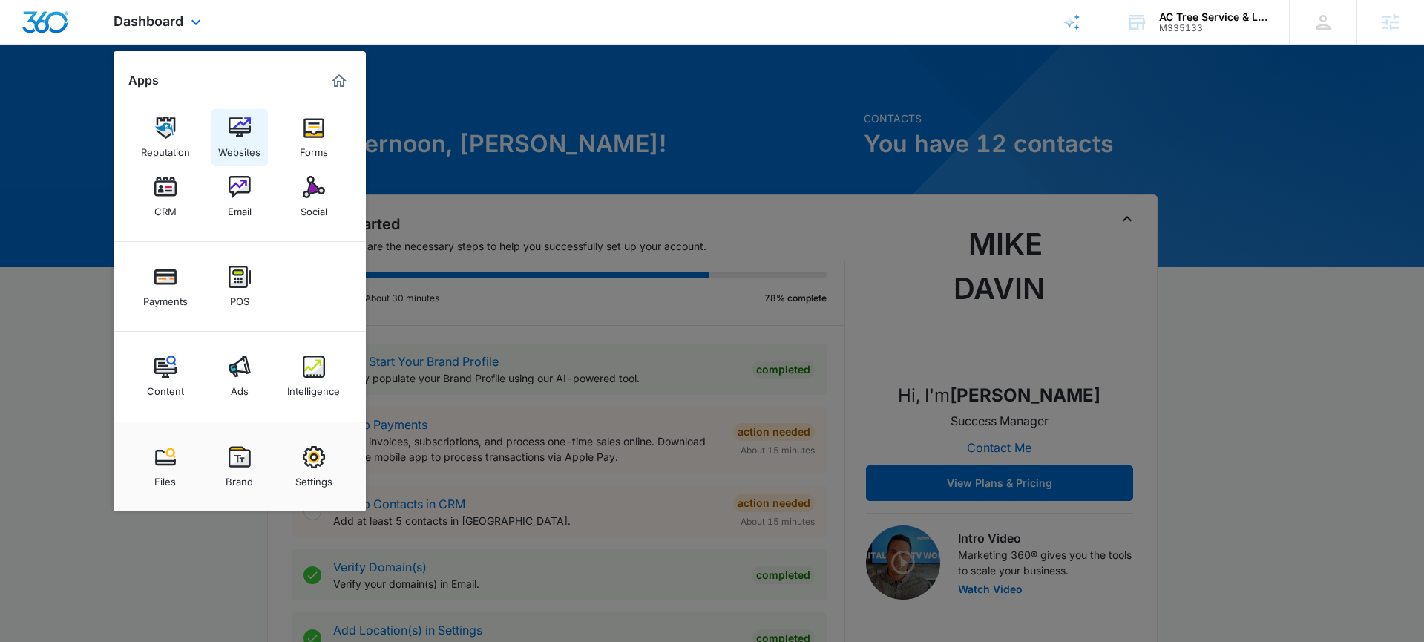
click at [248, 145] on div "Websites" at bounding box center [239, 148] width 42 height 19
